Goal: Task Accomplishment & Management: Complete application form

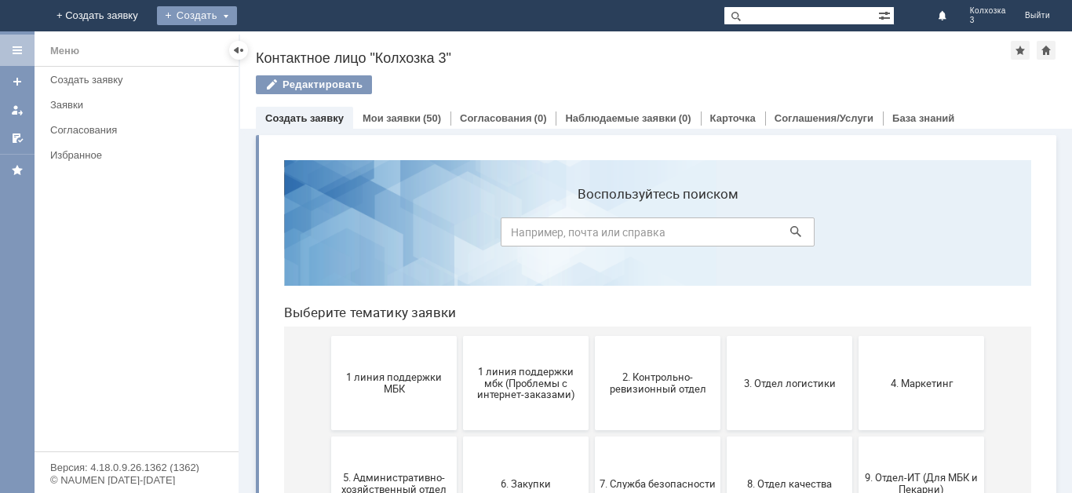
click at [237, 16] on div "Создать" at bounding box center [197, 15] width 80 height 19
click at [279, 43] on link "Заявка" at bounding box center [219, 47] width 119 height 19
click at [402, 116] on link "Мои заявки" at bounding box center [392, 118] width 58 height 12
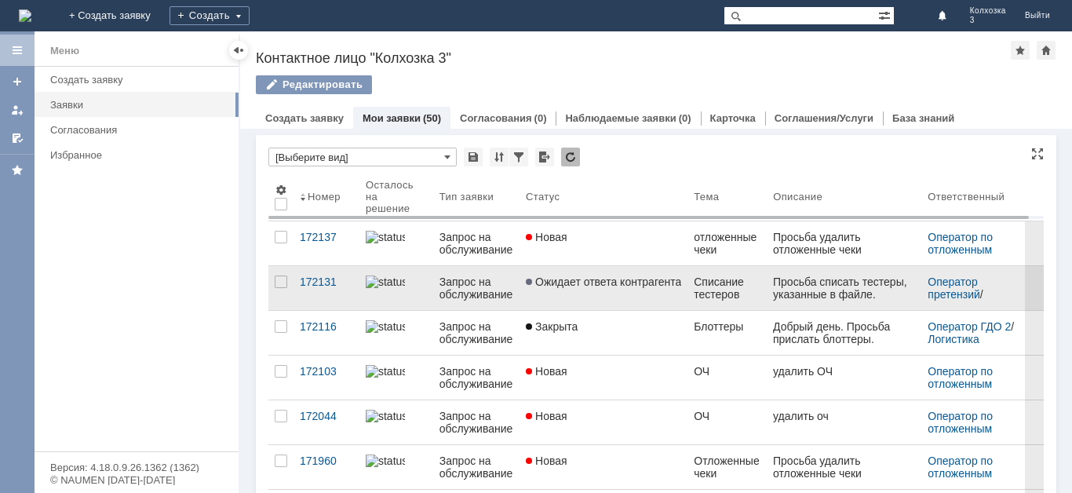
click at [615, 284] on span "Ожидает ответа контрагента" at bounding box center [603, 281] width 155 height 13
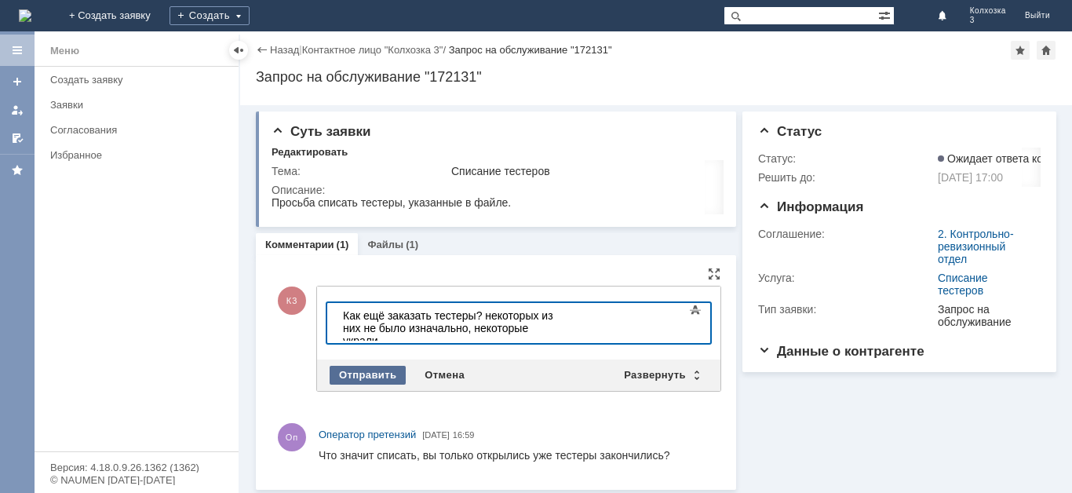
click at [372, 376] on div "Отправить" at bounding box center [368, 375] width 76 height 19
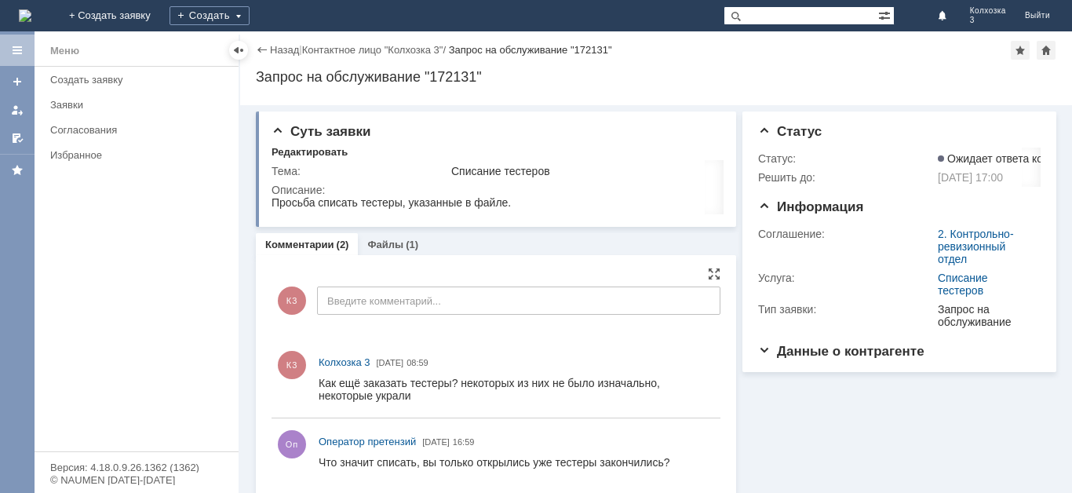
scroll to position [11, 0]
